Goal: Transaction & Acquisition: Book appointment/travel/reservation

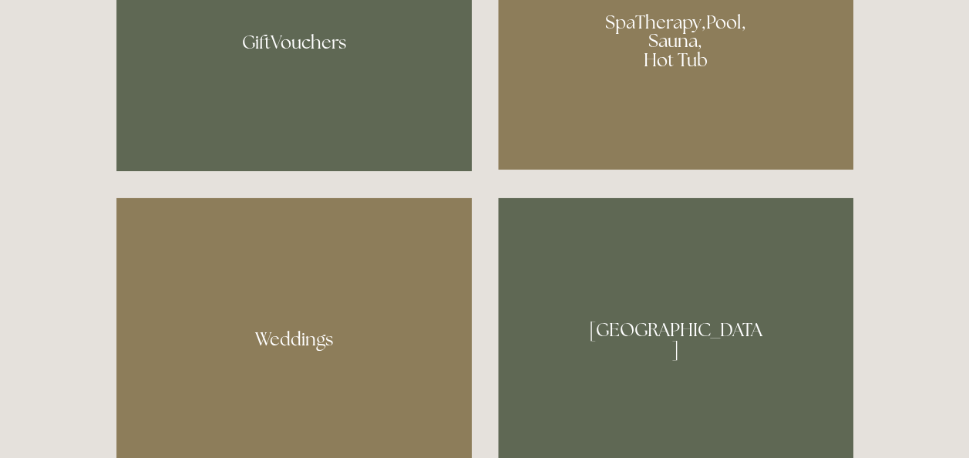
scroll to position [1080, 0]
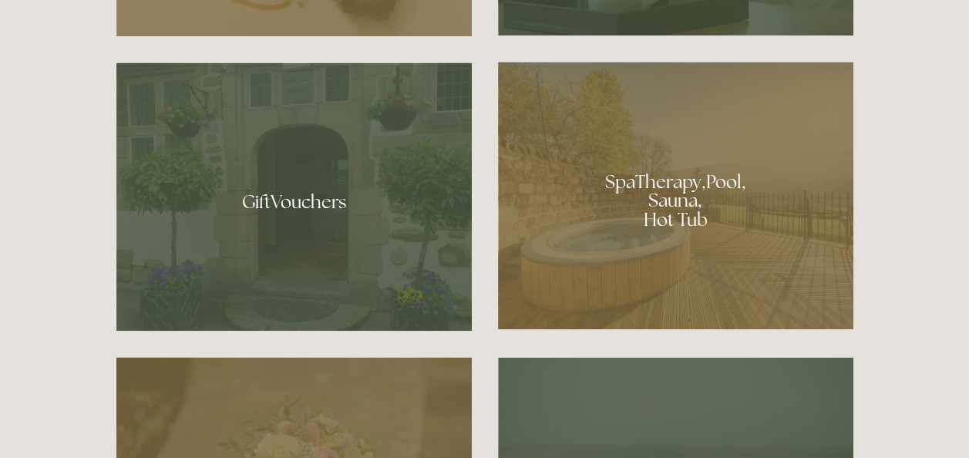
click at [663, 194] on div at bounding box center [676, 196] width 356 height 268
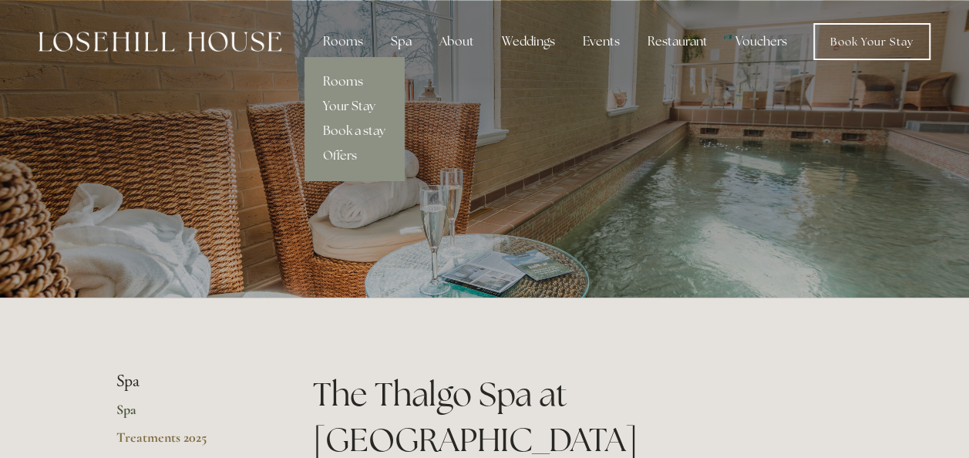
click at [339, 83] on link "Rooms" at bounding box center [354, 81] width 99 height 25
